Goal: Information Seeking & Learning: Learn about a topic

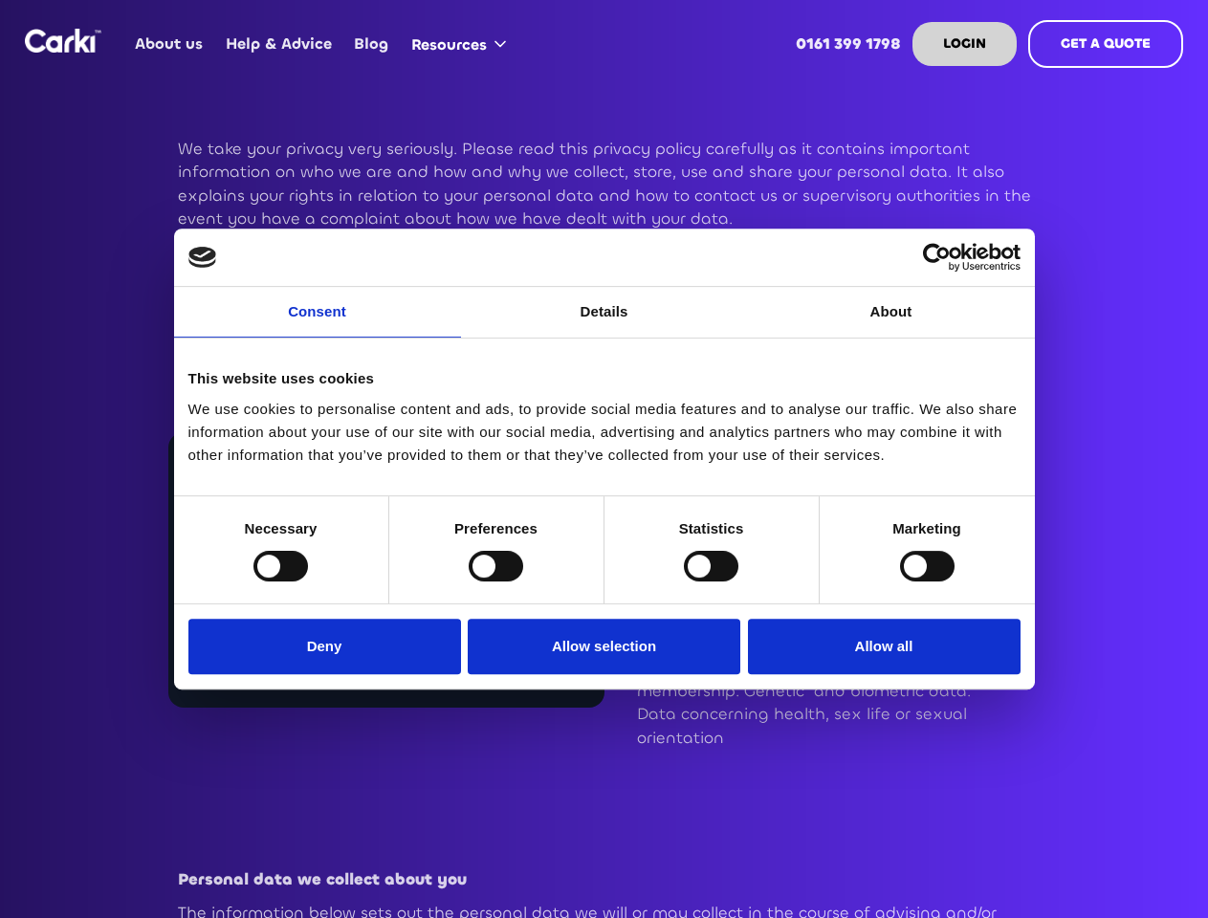
click at [317, 323] on link "Consent" at bounding box center [317, 312] width 287 height 51
click at [604, 323] on link "Details" at bounding box center [604, 312] width 287 height 51
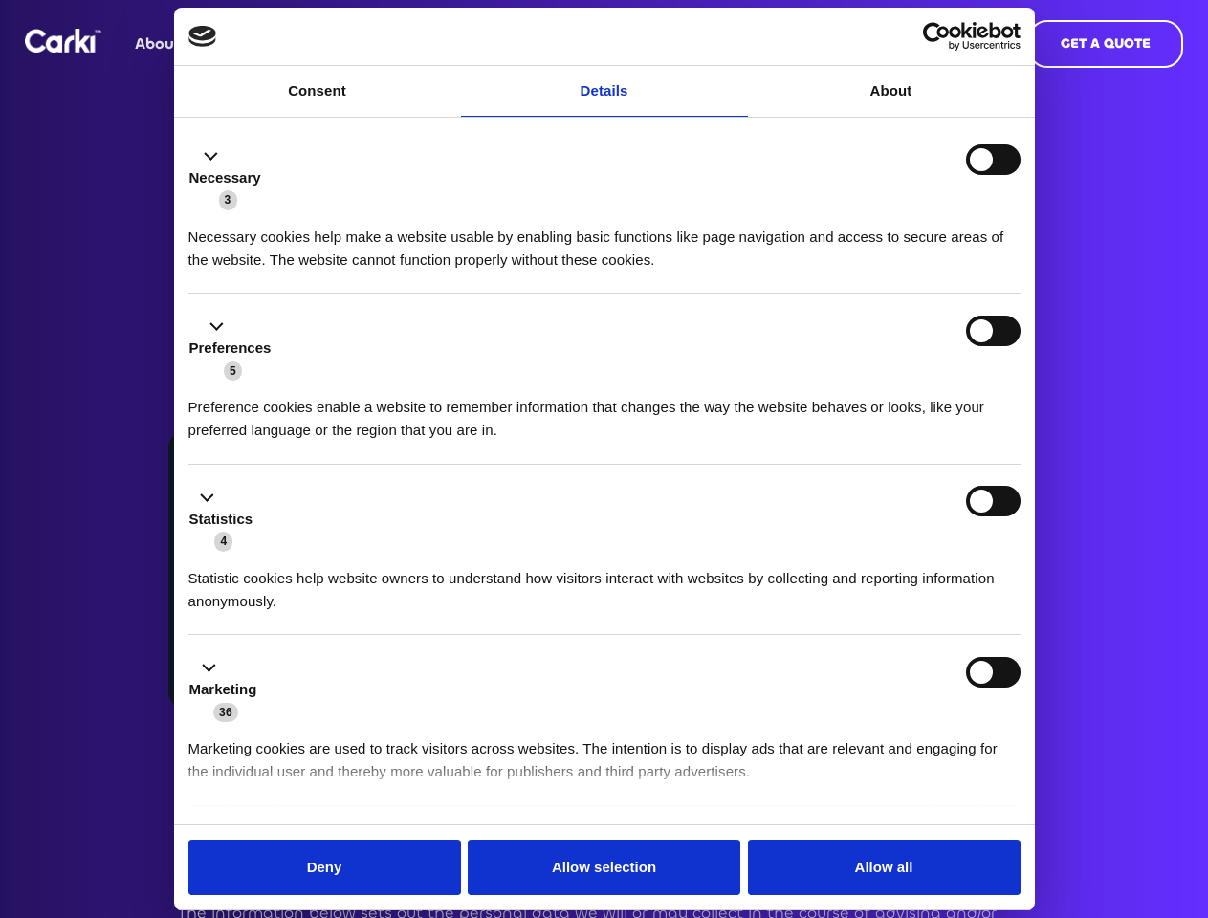
click at [891, 272] on div "Necessary cookies help make a website usable by enabling basic functions like p…" at bounding box center [604, 241] width 832 height 60
click at [280, 565] on li "Statistics 4 Statistic cookies help website owners to understand how visitors i…" at bounding box center [604, 550] width 832 height 171
click at [495, 565] on li "Statistics 4 Statistic cookies help website owners to understand how visitors i…" at bounding box center [604, 550] width 832 height 171
click at [710, 565] on li "Statistics 4 Statistic cookies help website owners to understand how visitors i…" at bounding box center [604, 550] width 832 height 171
click at [927, 565] on li "Statistics 4 Statistic cookies help website owners to understand how visitors i…" at bounding box center [604, 550] width 832 height 171
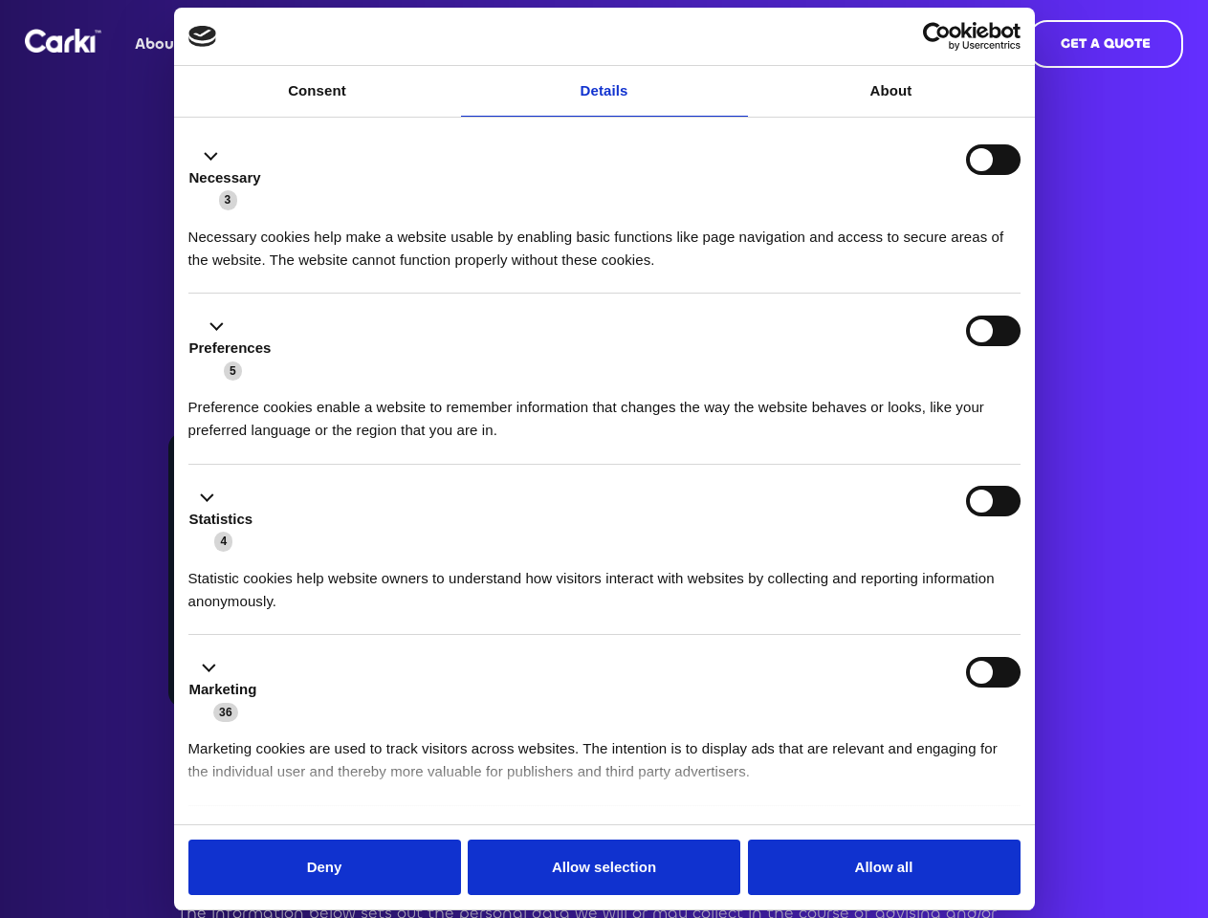
click at [329, 553] on div "Statistics 4" at bounding box center [604, 519] width 832 height 67
click at [604, 553] on div "Statistics 4" at bounding box center [604, 519] width 832 height 67
click at [879, 553] on div "Statistics 4" at bounding box center [604, 519] width 832 height 67
